Goal: Information Seeking & Learning: Learn about a topic

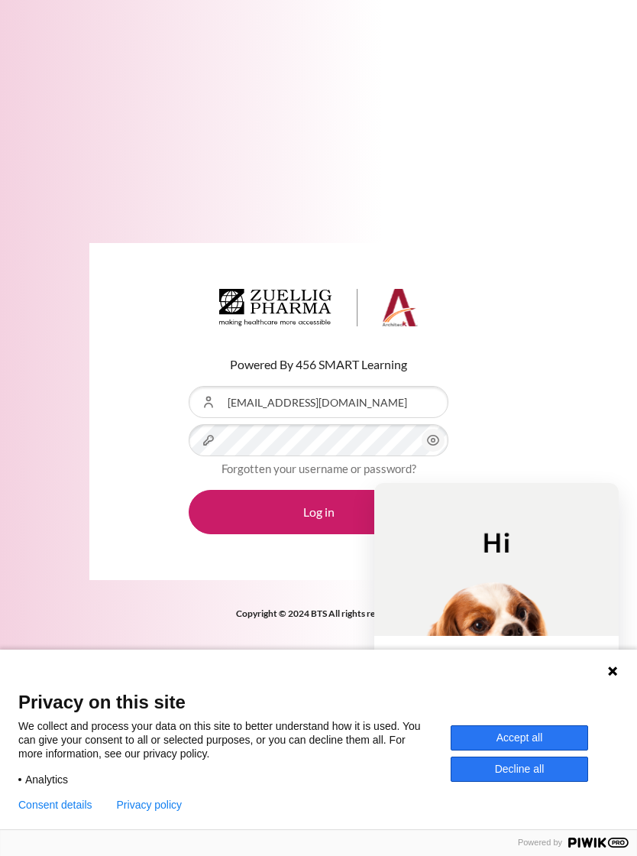
type input "[EMAIL_ADDRESS][DOMAIN_NAME]"
click at [320, 526] on button "Log in" at bounding box center [319, 512] width 260 height 44
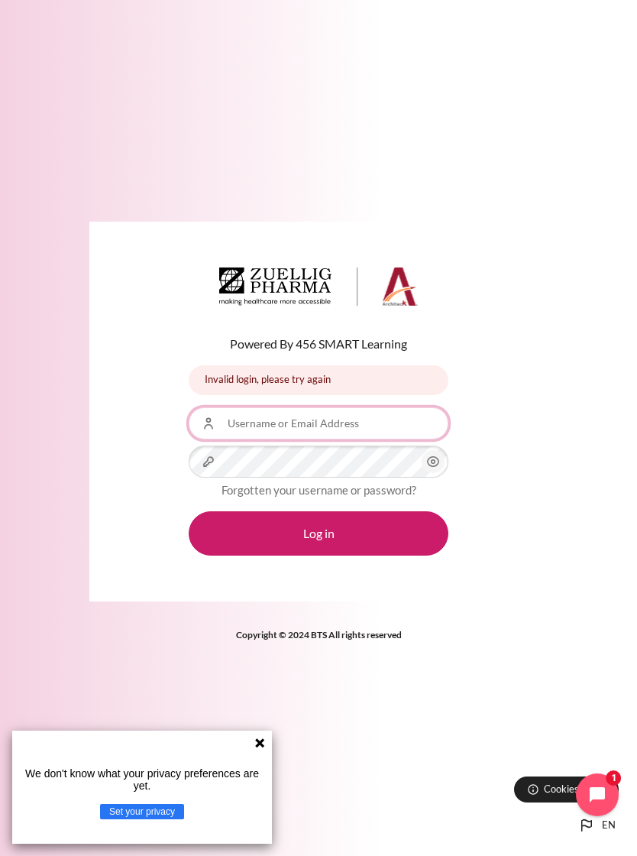
type input "[EMAIL_ADDRESS][DOMAIN_NAME]"
click at [319, 545] on button "Log in" at bounding box center [319, 533] width 260 height 44
type input "[EMAIL_ADDRESS][DOMAIN_NAME]"
click at [428, 467] on icon "Content" at bounding box center [433, 462] width 11 height 10
click at [373, 546] on button "Log in" at bounding box center [319, 533] width 260 height 44
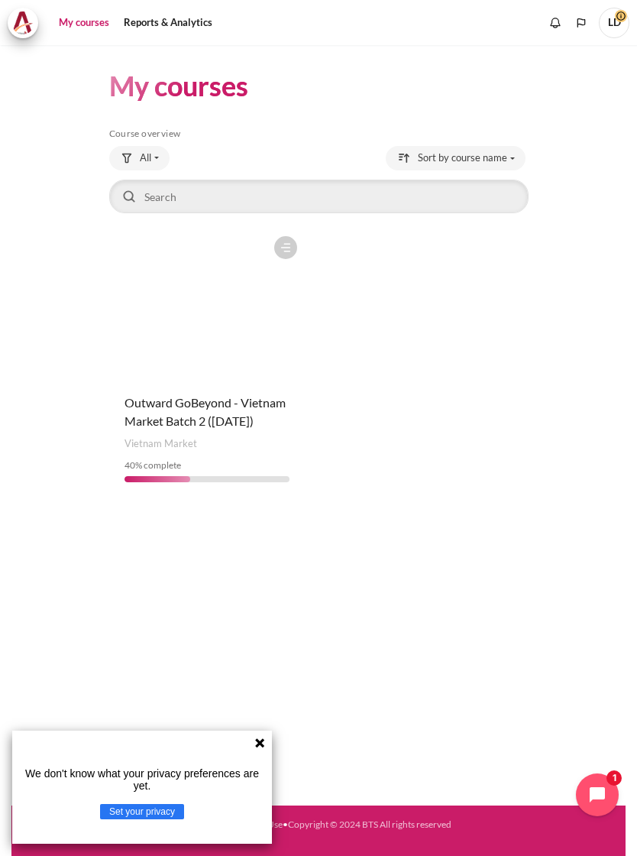
click at [244, 300] on figure "Content" at bounding box center [207, 304] width 196 height 153
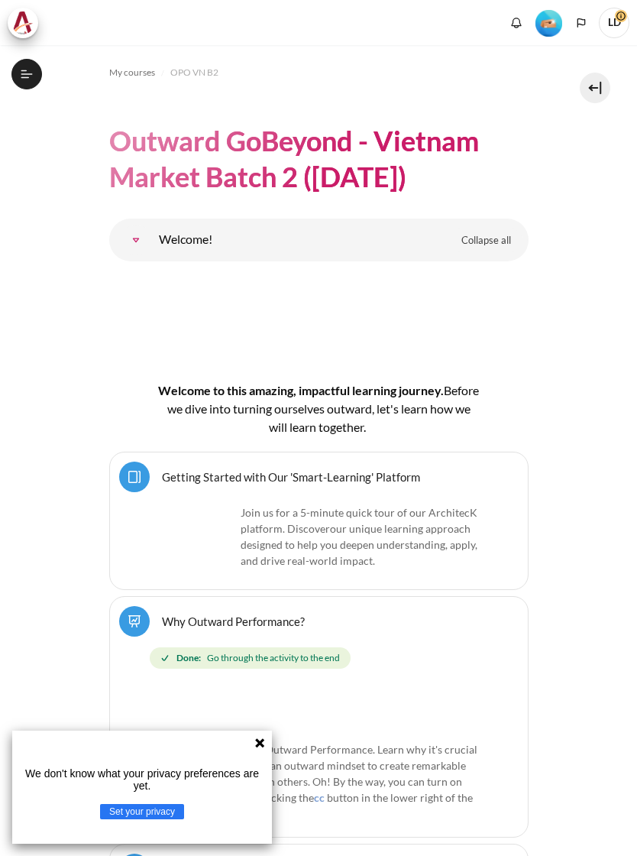
click at [34, 83] on button "Open course index" at bounding box center [26, 74] width 31 height 31
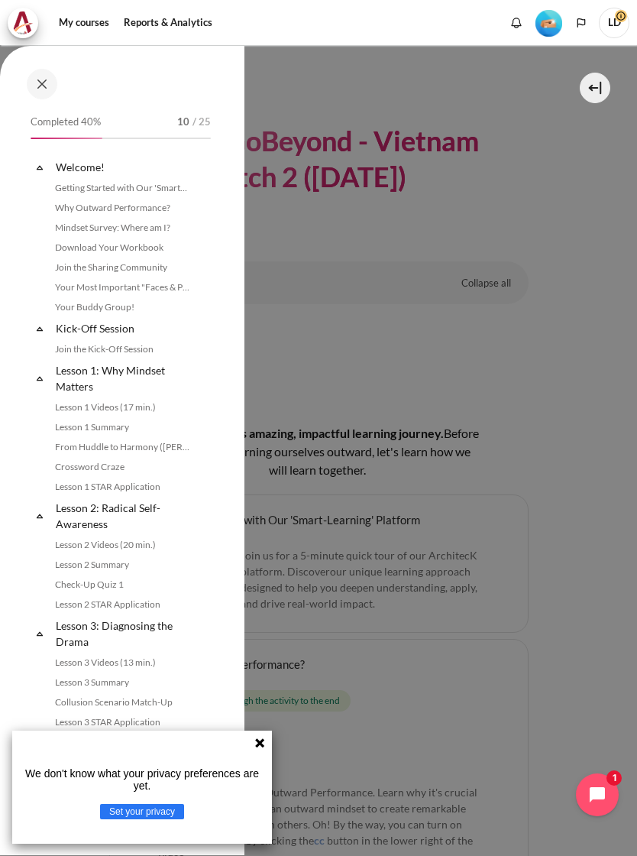
scroll to position [8, 0]
click at [264, 742] on icon at bounding box center [260, 742] width 12 height 12
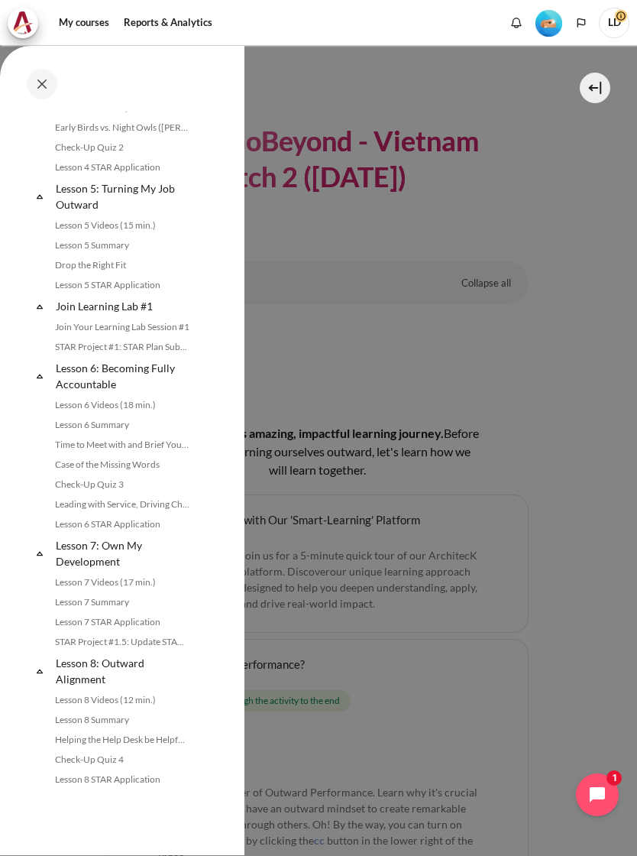
scroll to position [725, 0]
